Goal: Communication & Community: Share content

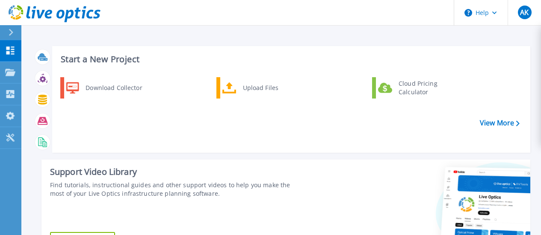
scroll to position [214, 0]
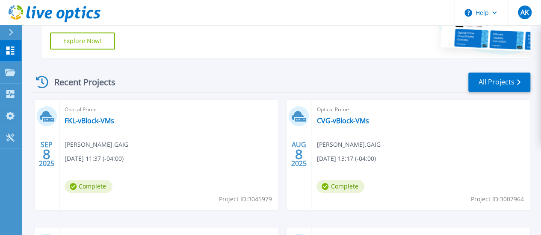
scroll to position [214, 0]
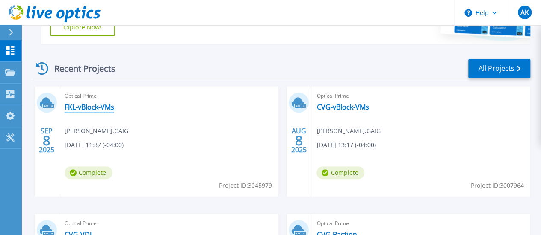
click at [89, 106] on link "FKL-vBlock-VMs" at bounding box center [90, 107] width 50 height 9
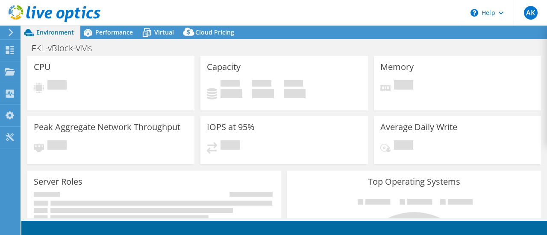
select select "USD"
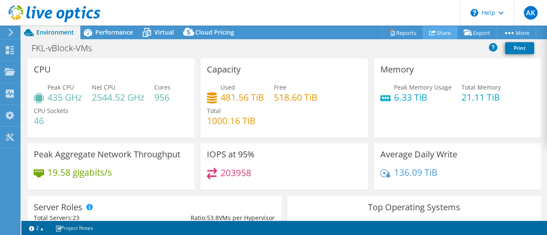
click at [435, 32] on link "Share" at bounding box center [440, 32] width 35 height 13
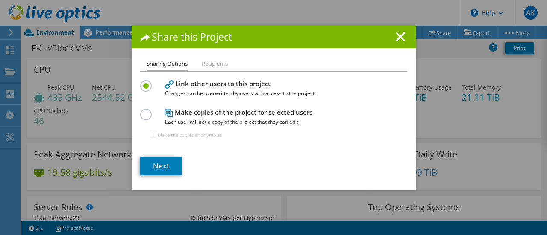
click at [216, 65] on li "Recipients" at bounding box center [215, 64] width 26 height 11
click at [209, 65] on li "Recipients" at bounding box center [215, 64] width 26 height 11
click at [168, 164] on link "Next" at bounding box center [161, 166] width 42 height 19
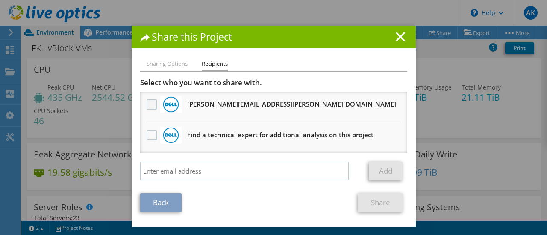
click at [147, 106] on label at bounding box center [153, 105] width 12 height 10
click at [0, 0] on input "checkbox" at bounding box center [0, 0] width 0 height 0
click at [370, 206] on link "Share" at bounding box center [380, 203] width 45 height 19
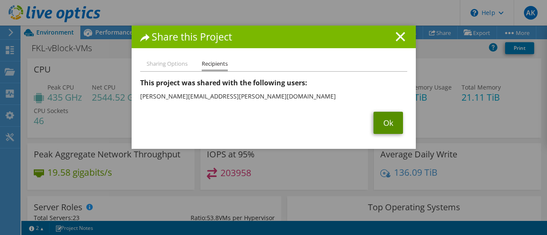
click at [379, 127] on link "Ok" at bounding box center [387, 123] width 29 height 22
